Goal: Navigation & Orientation: Find specific page/section

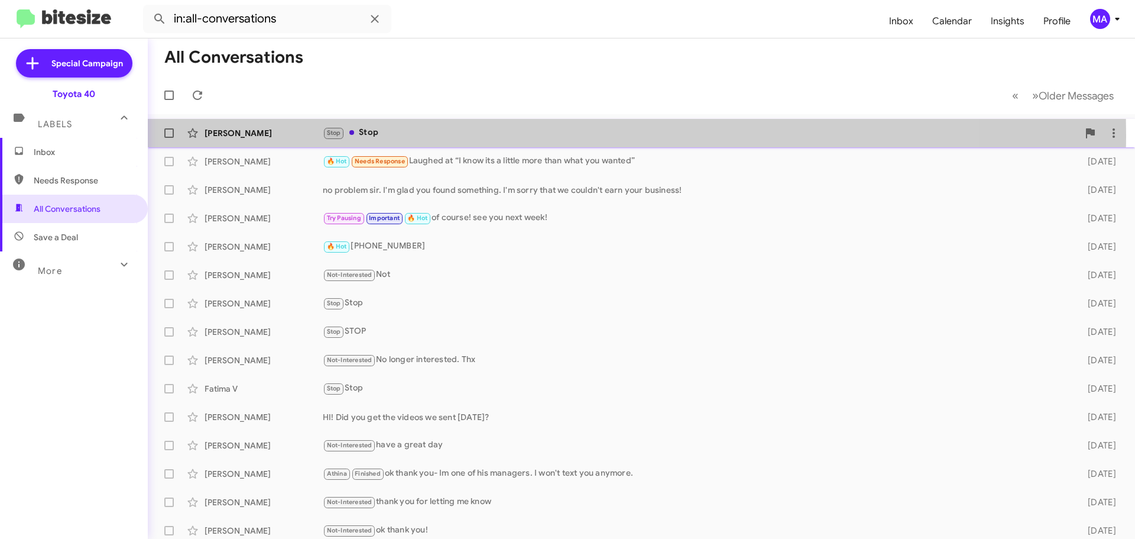
click at [377, 135] on div "Stop Stop" at bounding box center [701, 133] width 756 height 14
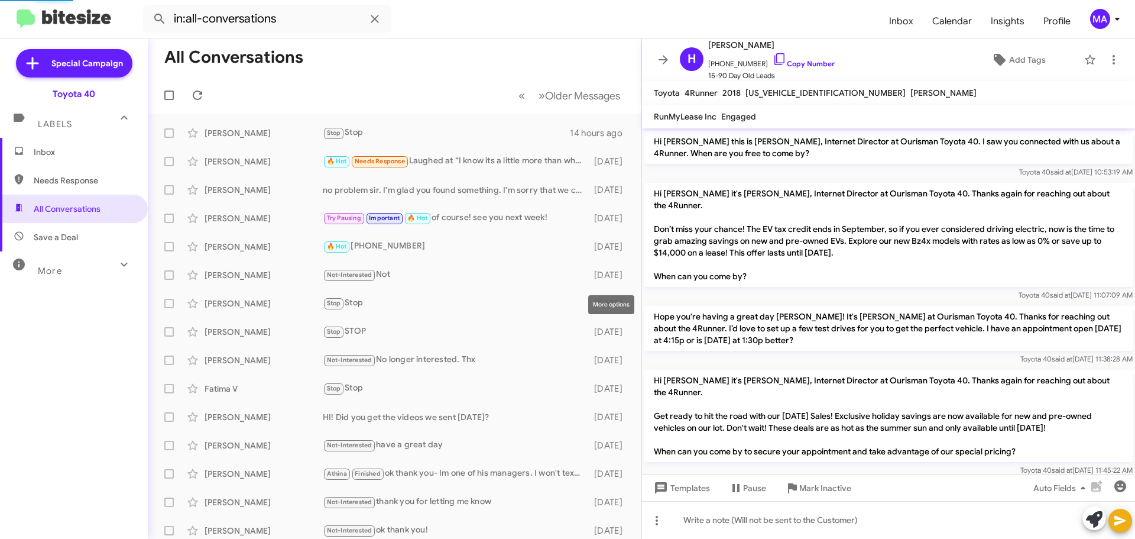
scroll to position [814, 0]
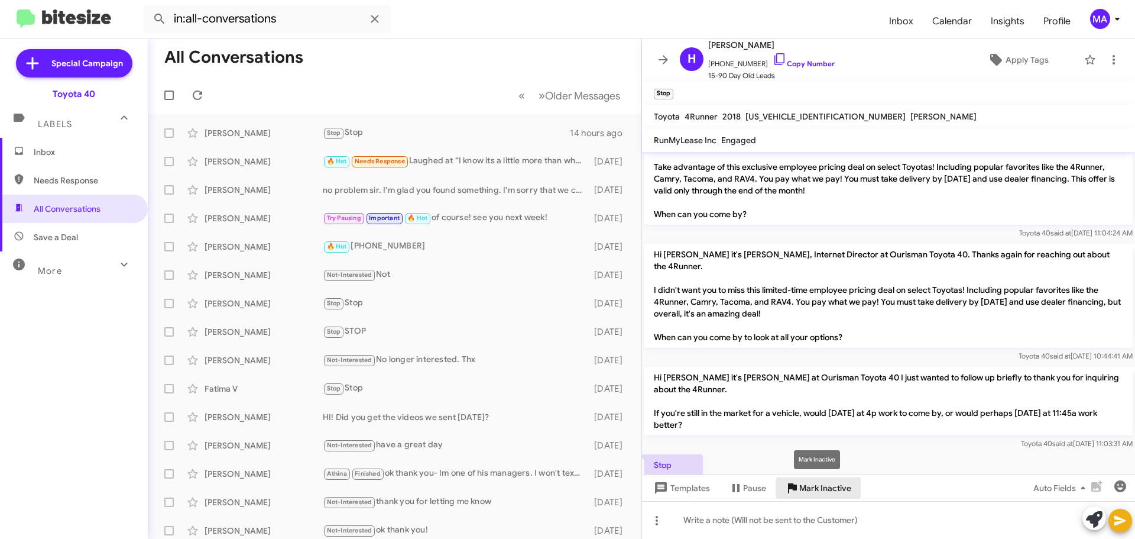
click at [837, 488] on span "Mark Inactive" at bounding box center [825, 487] width 52 height 21
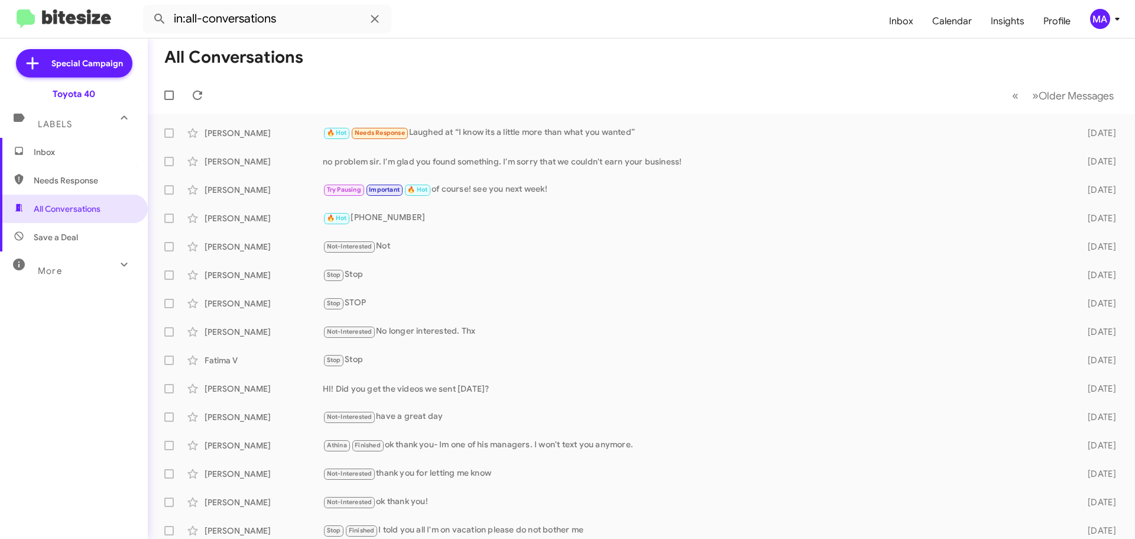
click at [53, 155] on span "Inbox" at bounding box center [84, 152] width 101 height 12
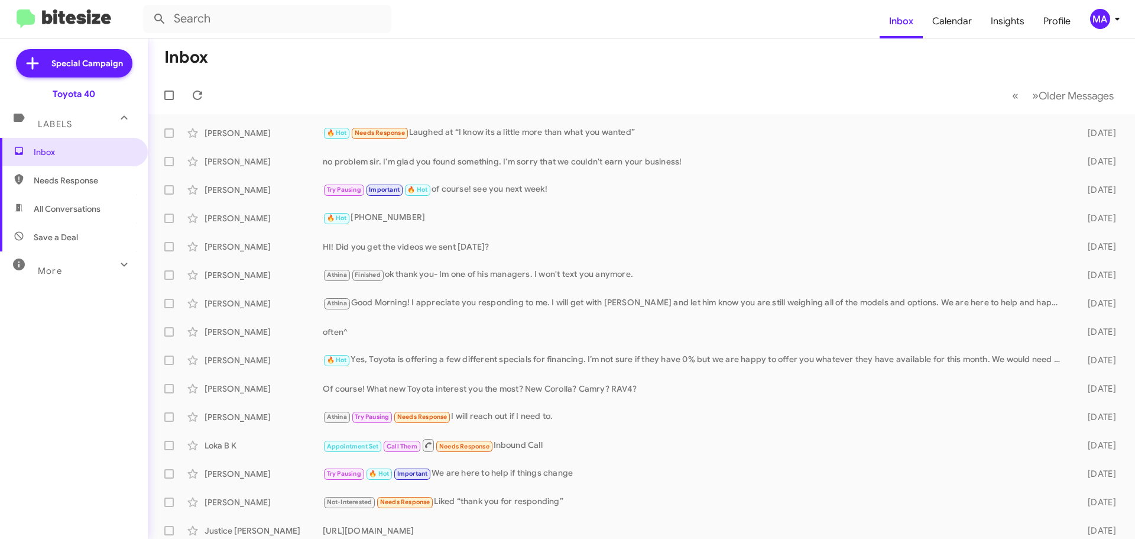
click at [77, 191] on span "Needs Response" at bounding box center [74, 180] width 148 height 28
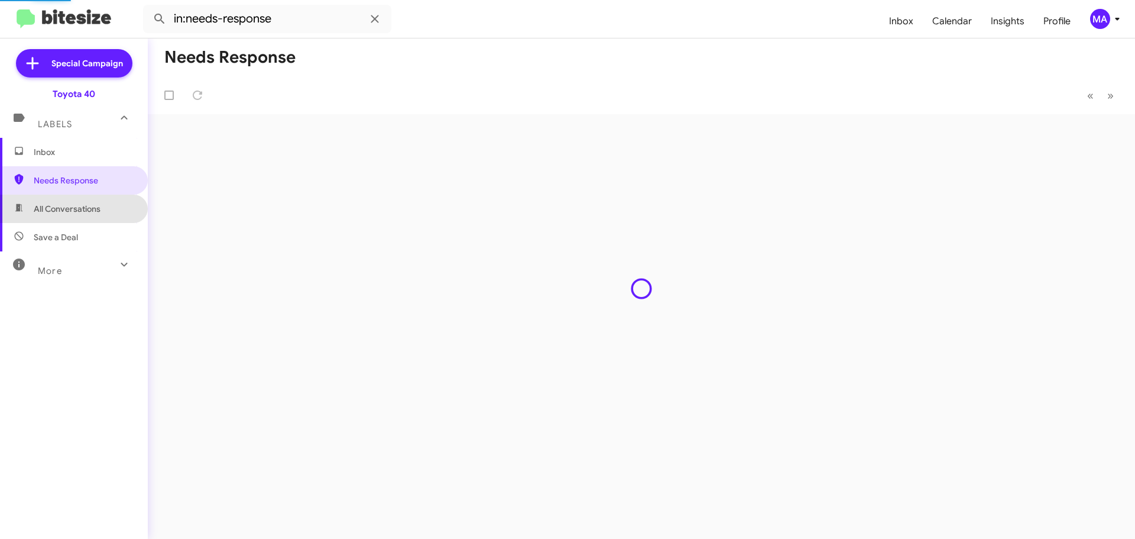
click at [79, 212] on span "All Conversations" at bounding box center [67, 209] width 67 height 12
type input "in:all-conversations"
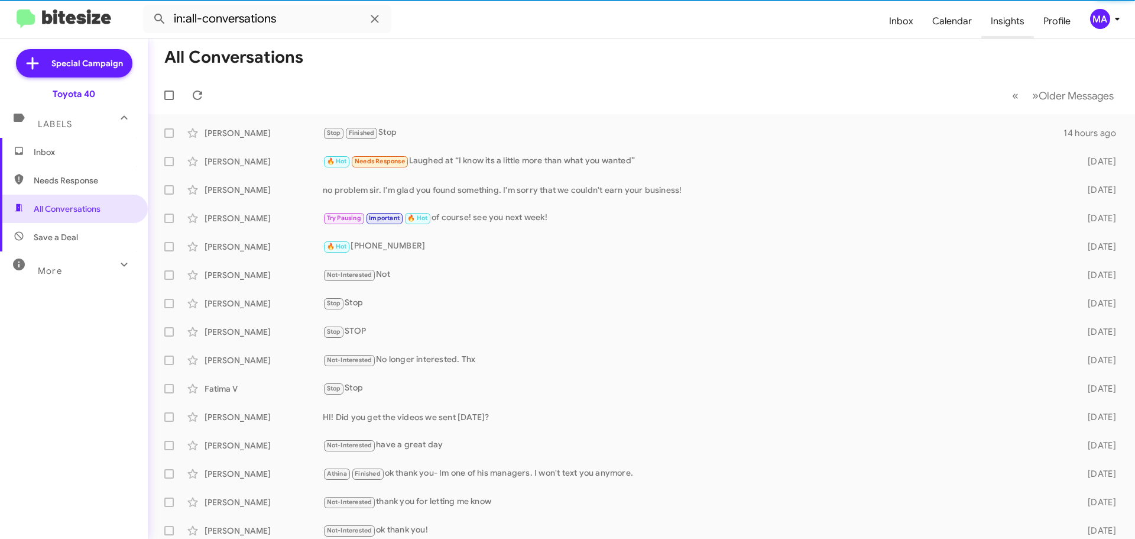
click at [1000, 28] on span "Insights" at bounding box center [1008, 21] width 53 height 34
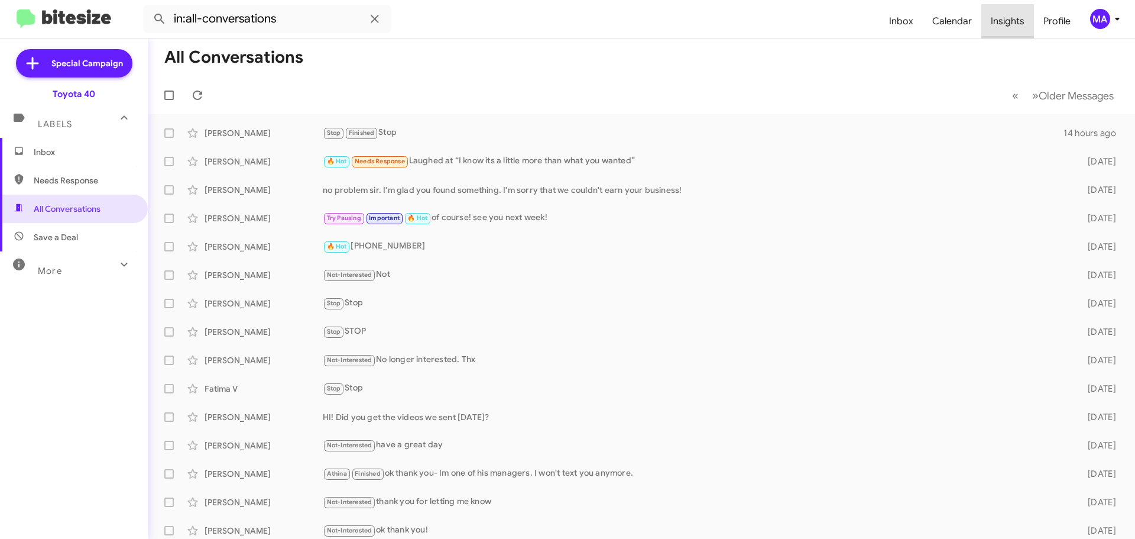
click at [1020, 17] on span "Insights" at bounding box center [1008, 21] width 53 height 34
click at [68, 140] on span "Inbox" at bounding box center [74, 152] width 148 height 28
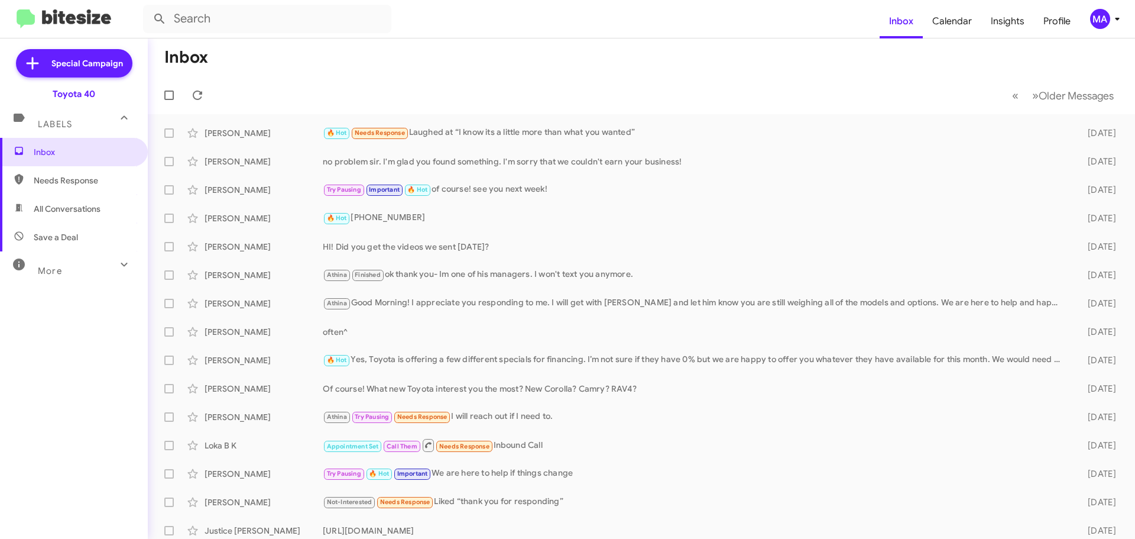
click at [76, 175] on span "Needs Response" at bounding box center [84, 180] width 101 height 12
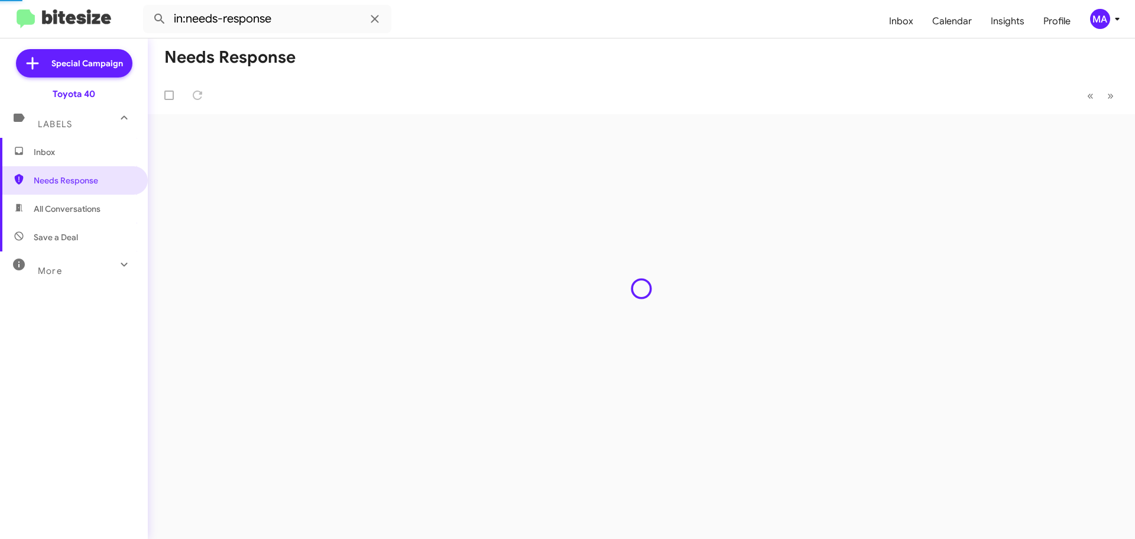
click at [80, 201] on span "All Conversations" at bounding box center [74, 209] width 148 height 28
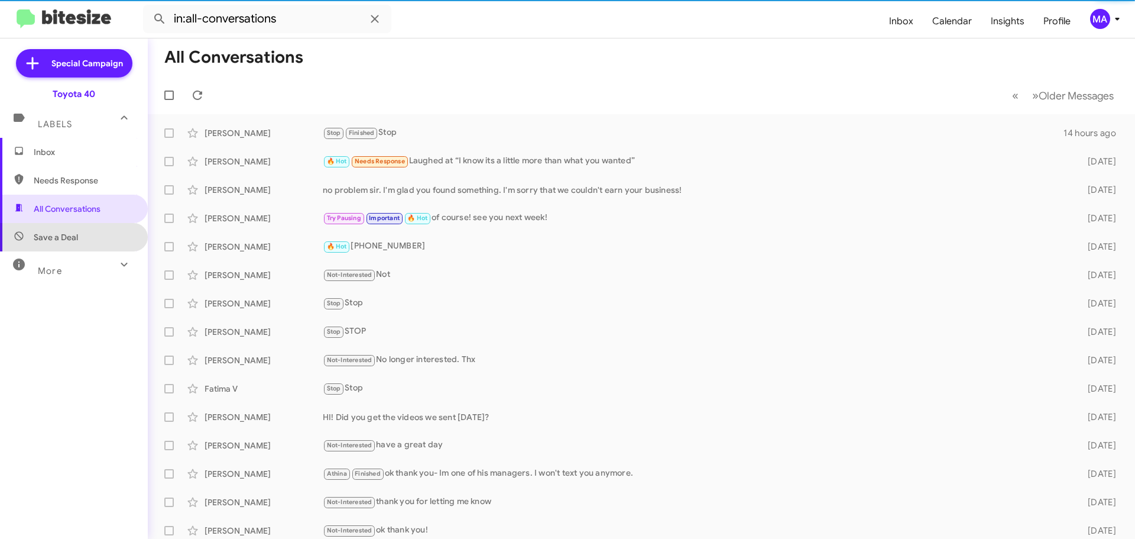
click at [78, 232] on span "Save a Deal" at bounding box center [74, 237] width 148 height 28
type input "in:not-interested"
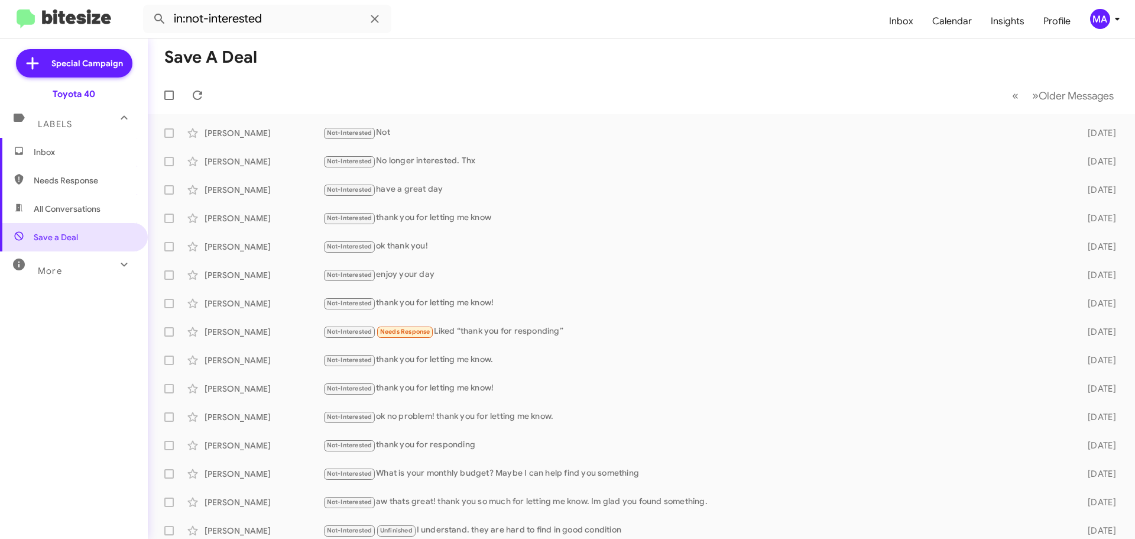
click at [48, 155] on span "Inbox" at bounding box center [84, 152] width 101 height 12
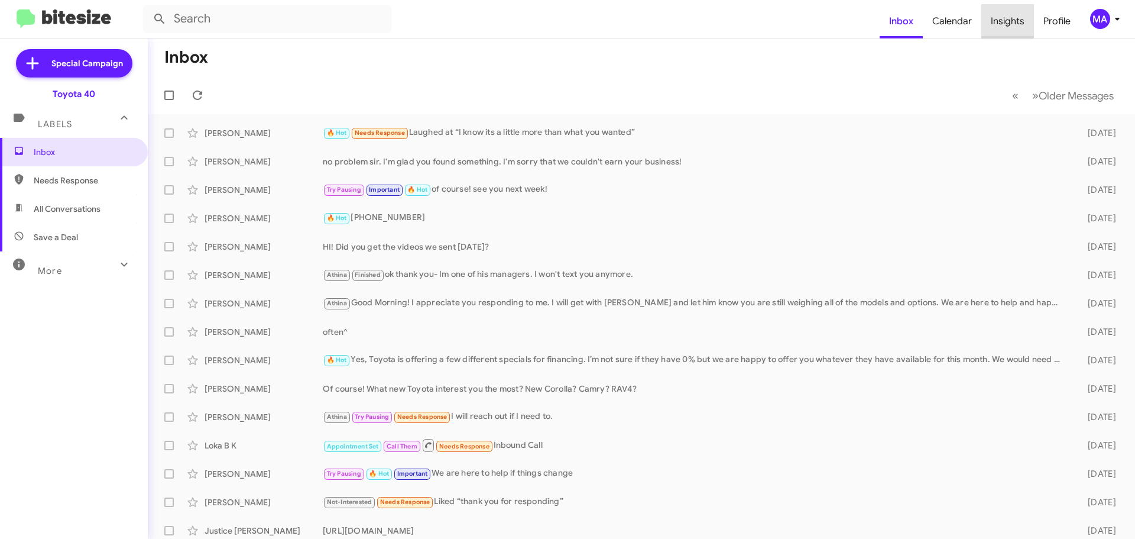
click at [1008, 19] on span "Insights" at bounding box center [1008, 21] width 53 height 34
click at [1001, 24] on span "Insights" at bounding box center [1008, 21] width 53 height 34
click at [1005, 25] on span "Insights" at bounding box center [1008, 21] width 53 height 34
